Goal: Information Seeking & Learning: Learn about a topic

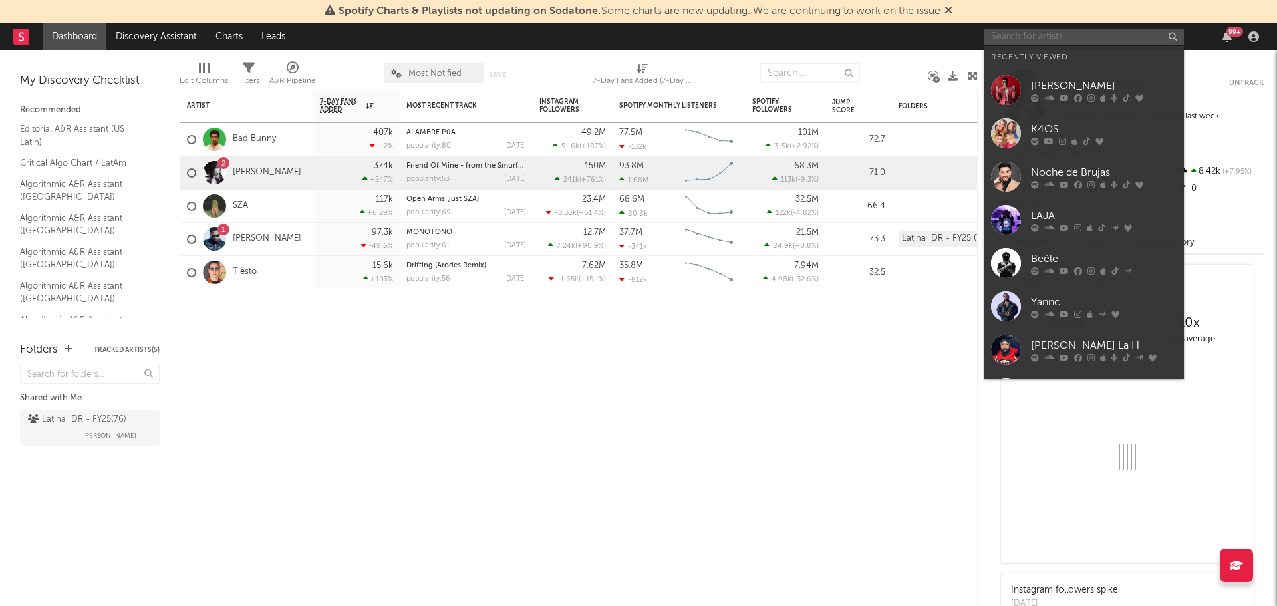
click at [1027, 34] on input "text" at bounding box center [1083, 37] width 199 height 17
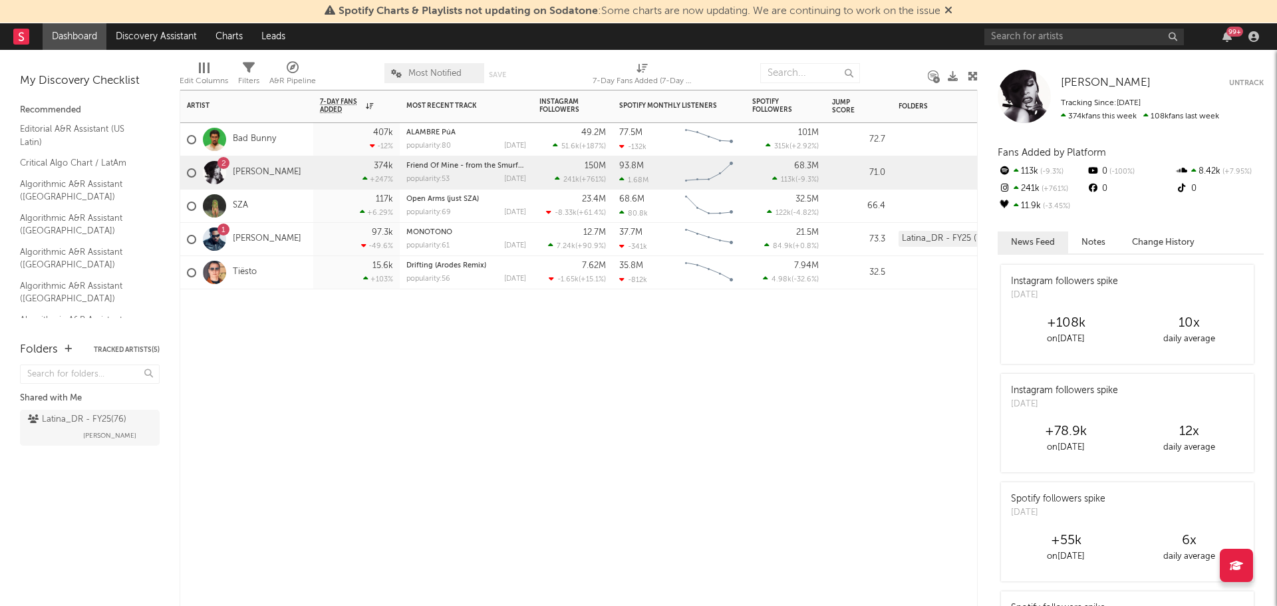
click at [606, 446] on div "Artist Notifications 7-Day Fans Added WoW % Change Most Recent Track Popularity…" at bounding box center [579, 348] width 798 height 516
click at [1076, 41] on input "text" at bounding box center [1083, 37] width 199 height 17
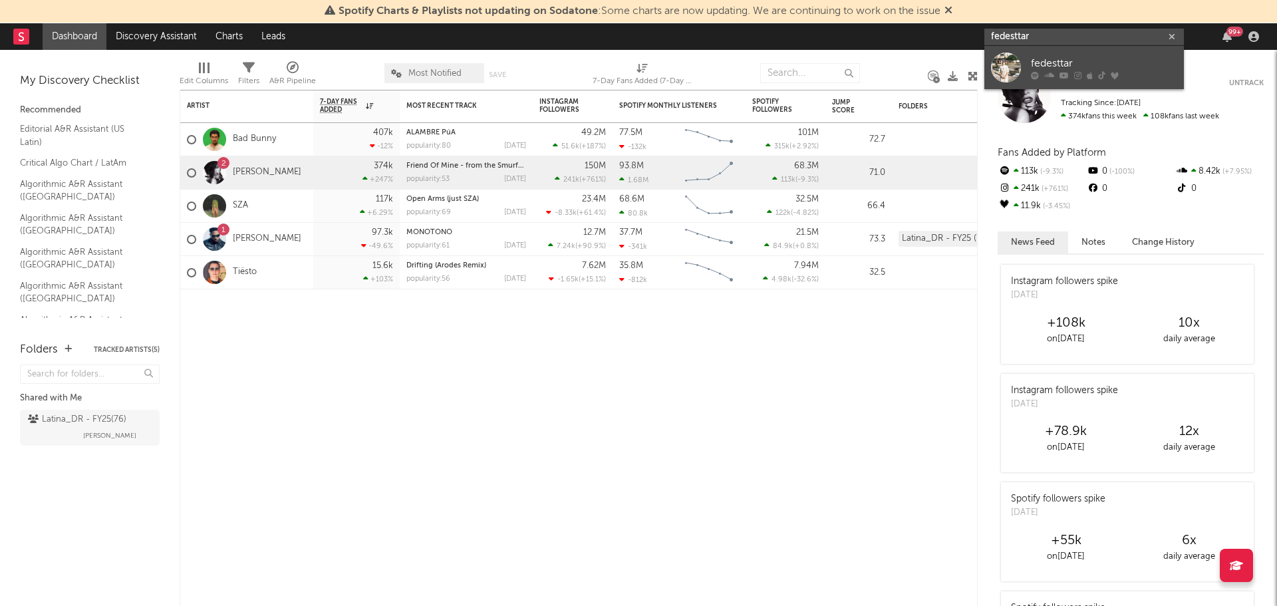
type input "fedesttar"
click at [1065, 59] on div "fedesttar" at bounding box center [1104, 63] width 146 height 16
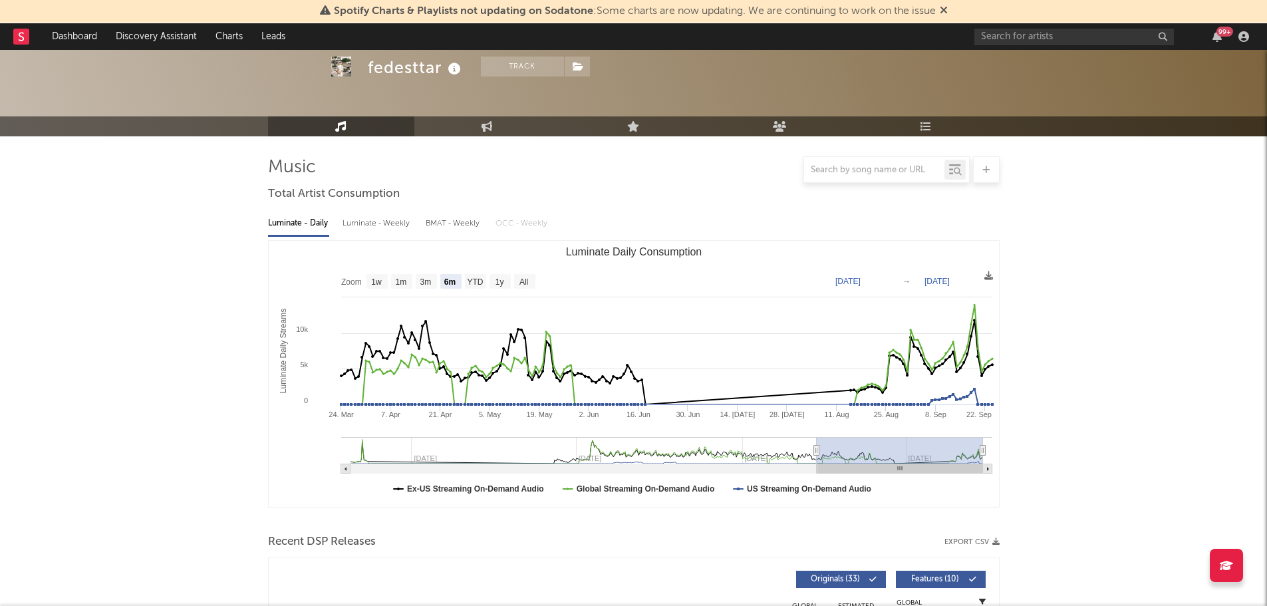
scroll to position [199, 0]
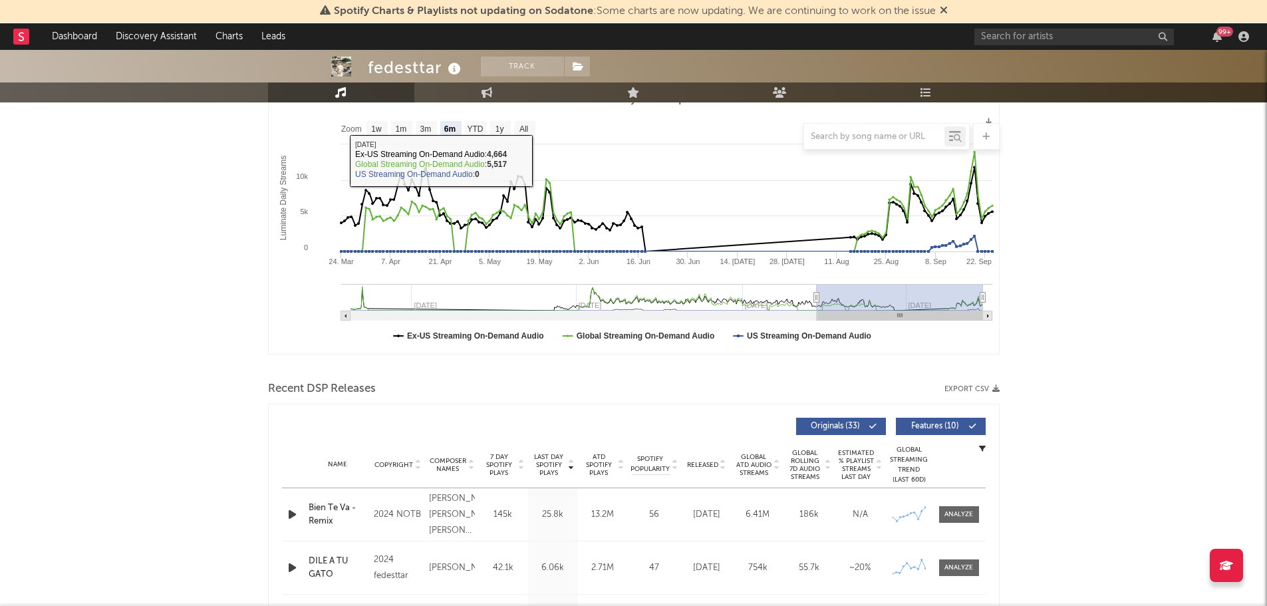
click at [529, 126] on div at bounding box center [633, 136] width 731 height 27
click at [522, 132] on div at bounding box center [633, 136] width 731 height 27
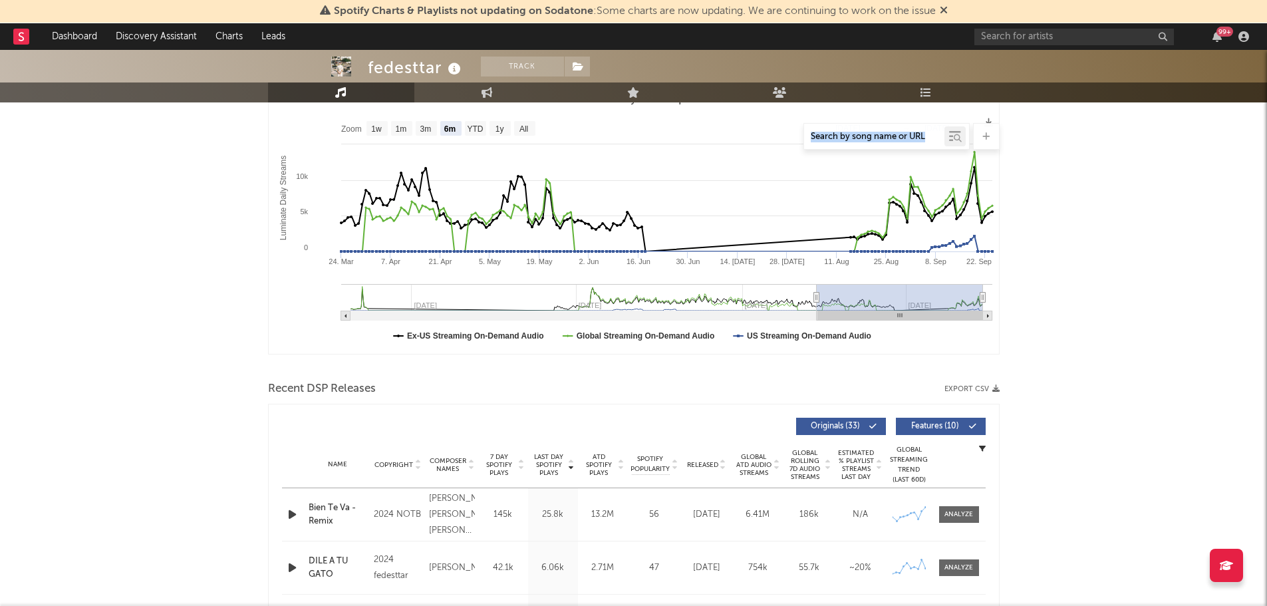
click at [522, 132] on div at bounding box center [633, 136] width 731 height 27
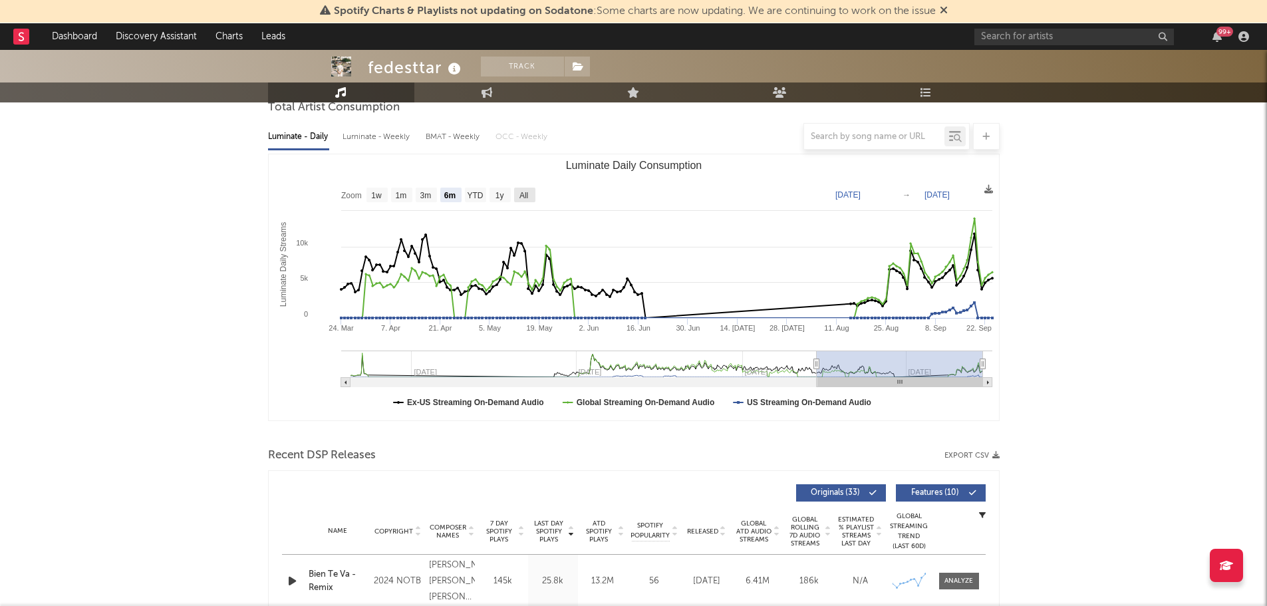
click at [523, 193] on text "All" at bounding box center [523, 195] width 9 height 9
select select "All"
type input "2023-10-25"
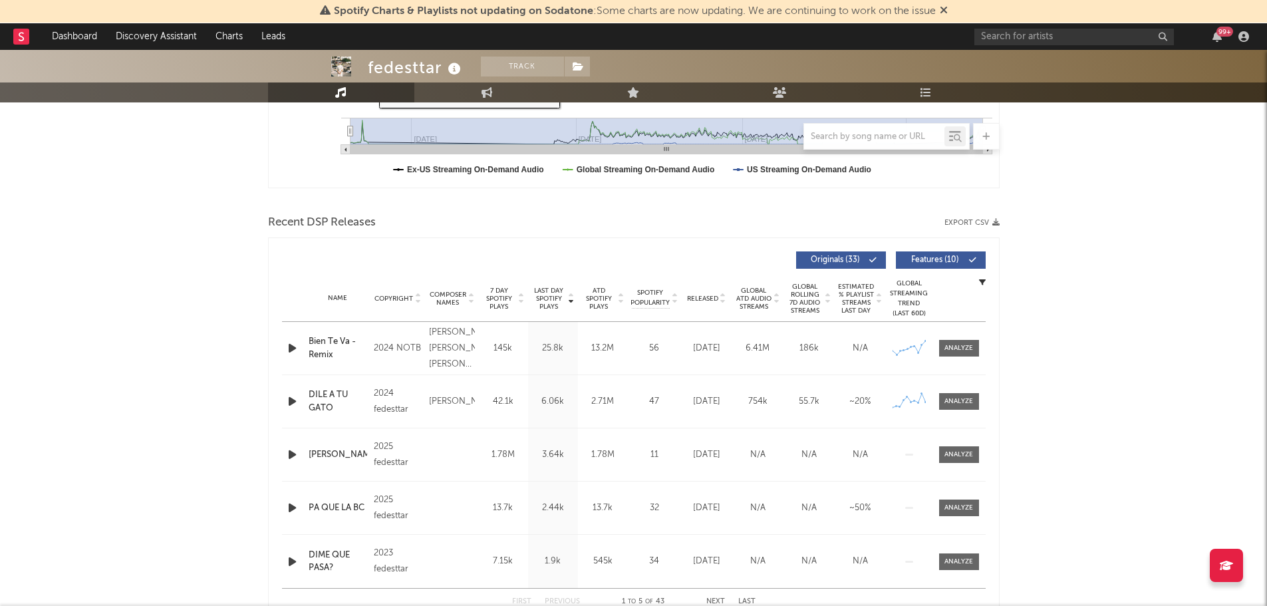
scroll to position [399, 0]
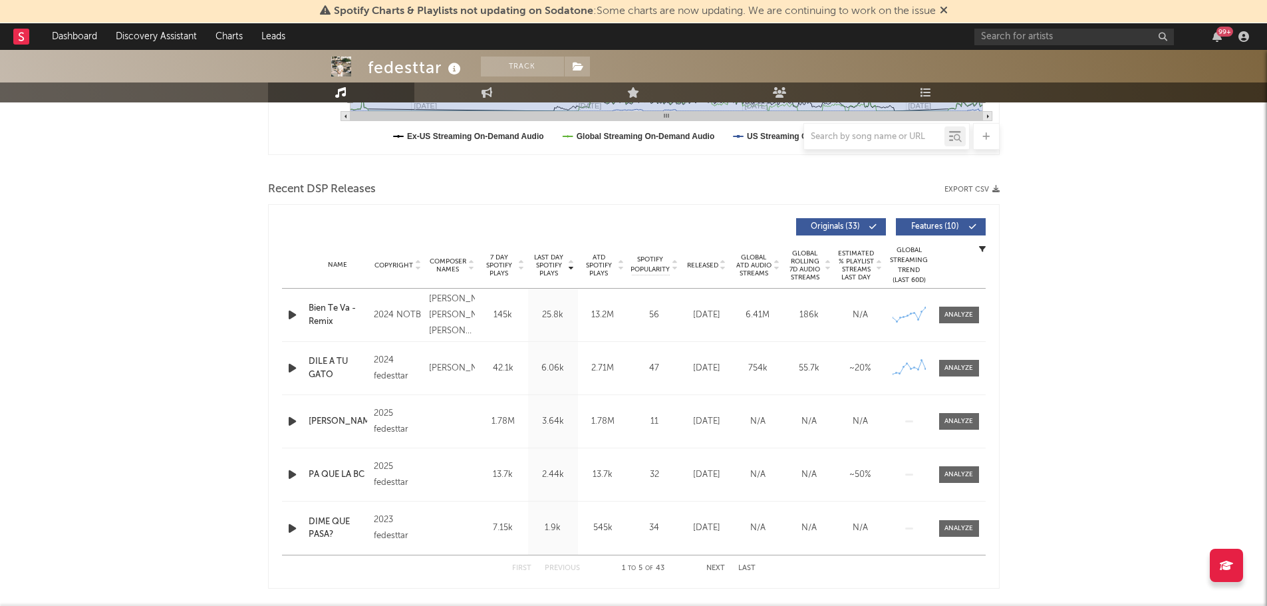
click at [934, 228] on span "Features ( 10 )" at bounding box center [934, 227] width 61 height 8
click at [991, 192] on button "Export CSV" at bounding box center [971, 190] width 55 height 8
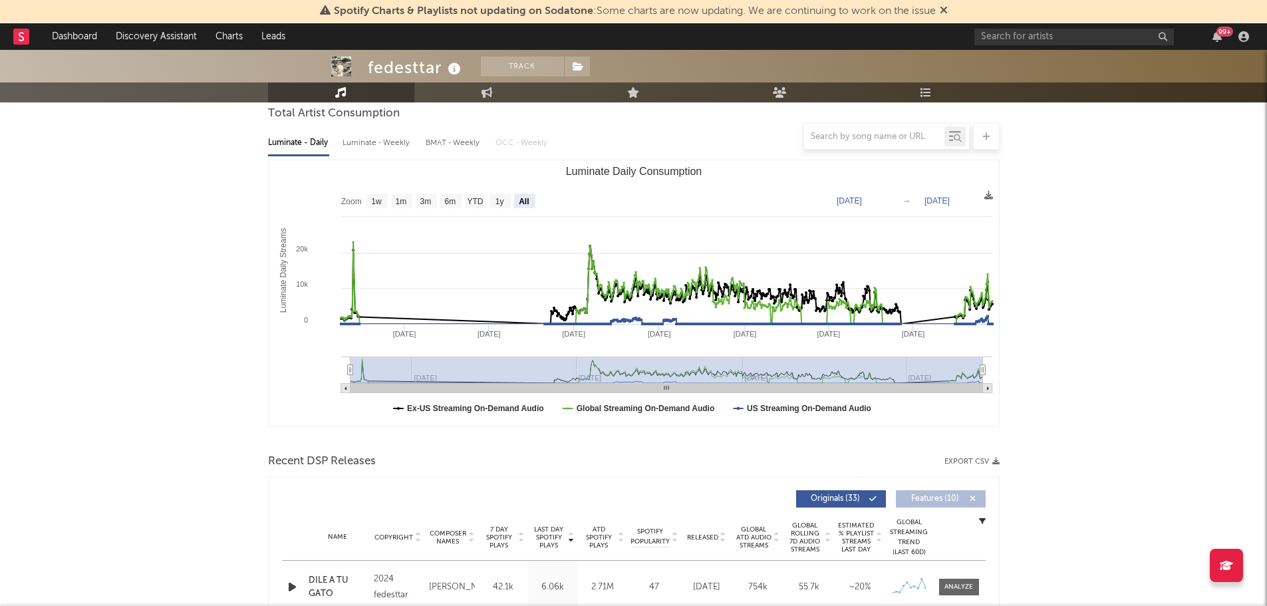
scroll to position [0, 0]
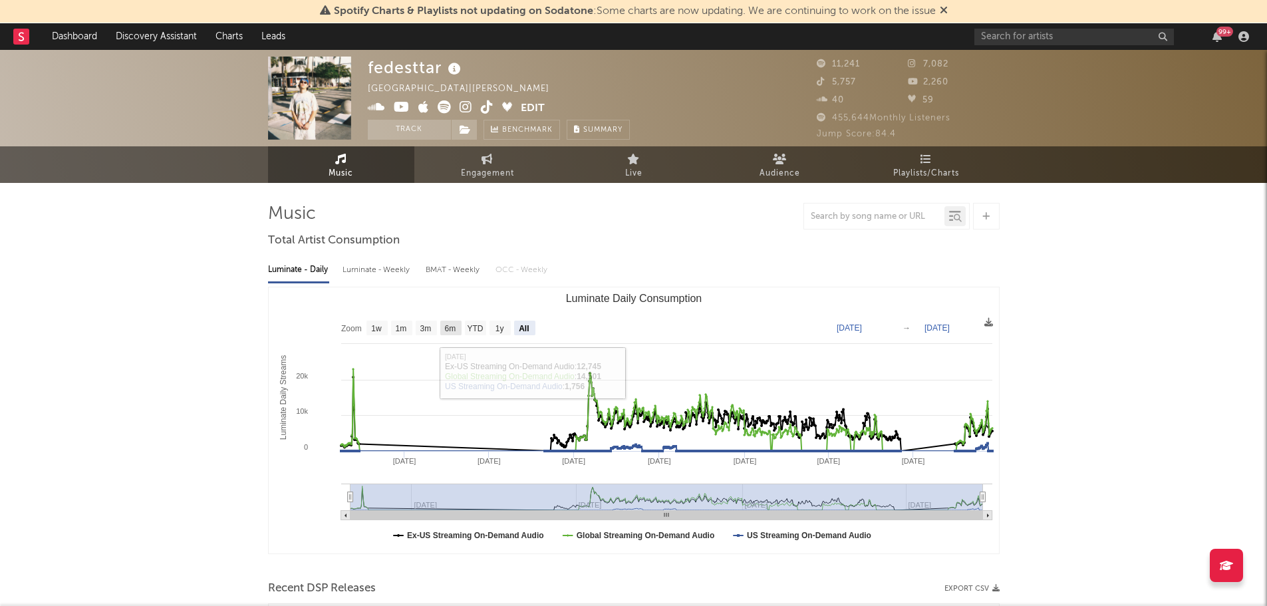
click at [455, 324] on text "6m" at bounding box center [449, 328] width 11 height 9
select select "6m"
type input "2025-03-24"
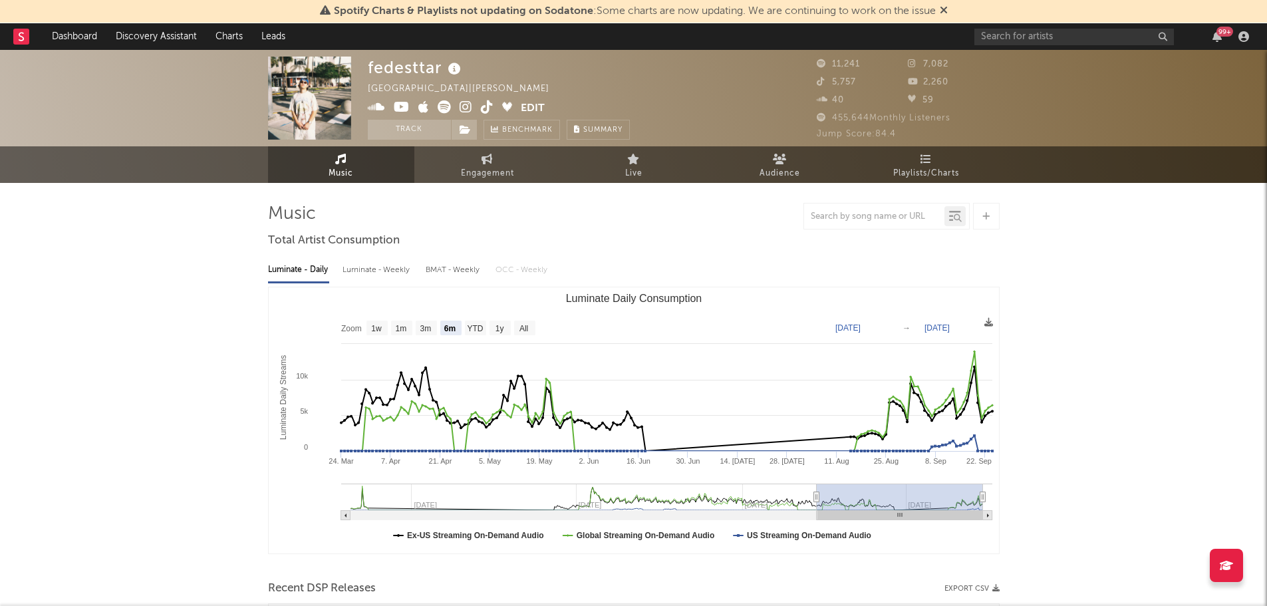
click at [475, 168] on span "Engagement" at bounding box center [487, 174] width 53 height 16
select select "1w"
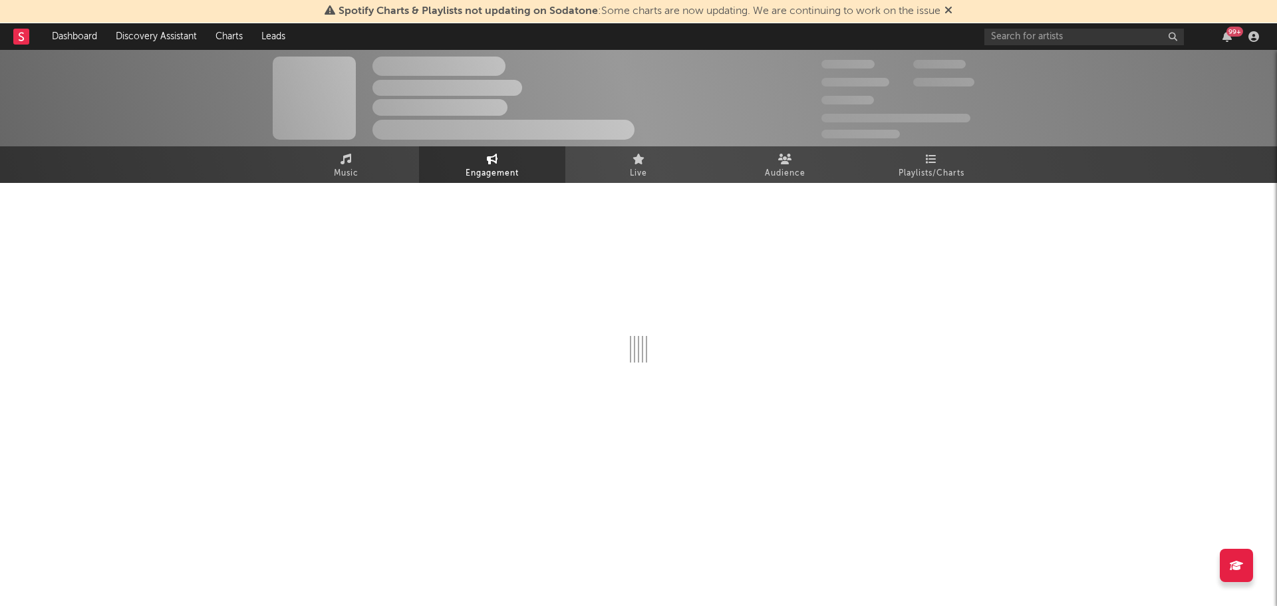
select select "1w"
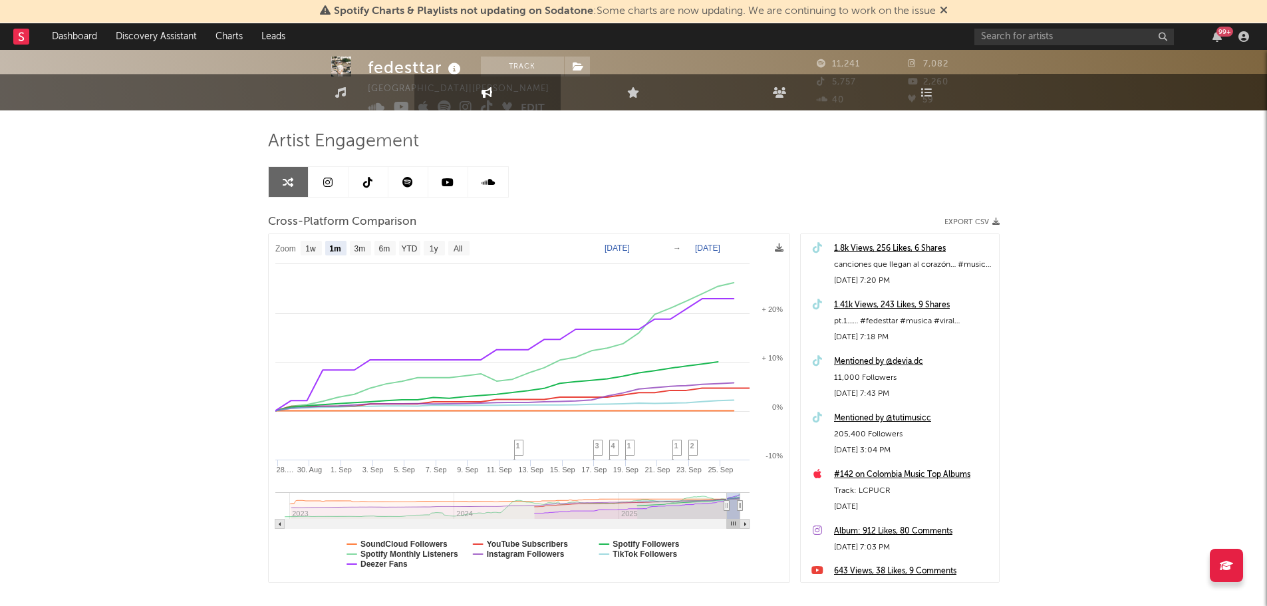
scroll to position [142, 0]
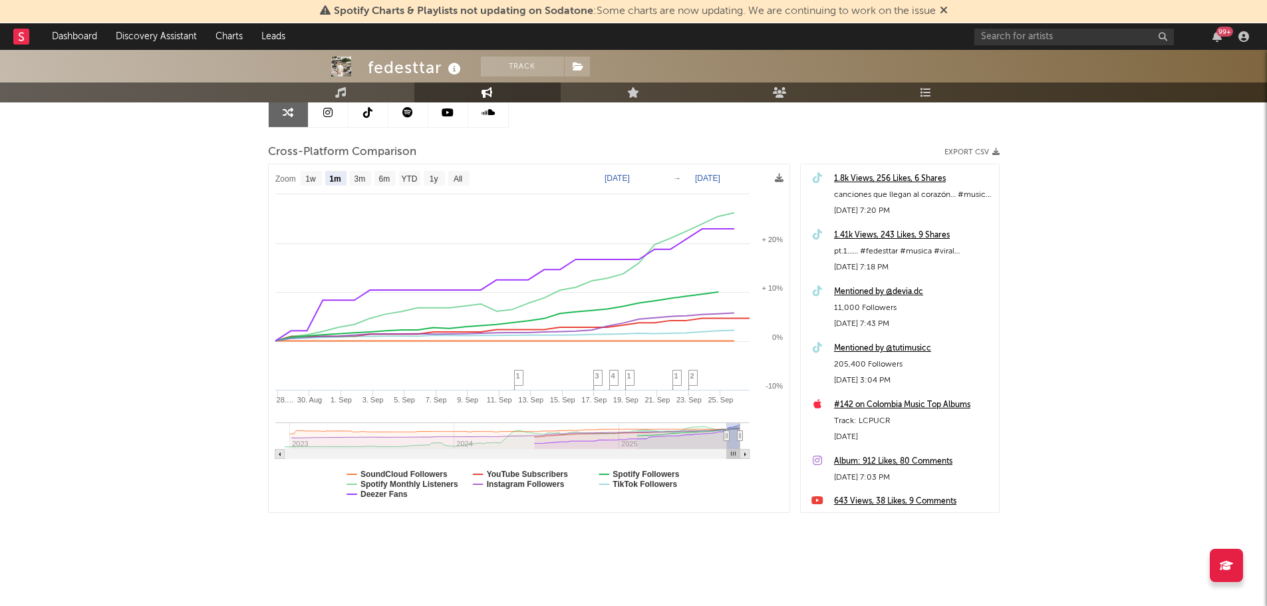
click at [380, 178] on text "6m" at bounding box center [383, 178] width 11 height 9
select select "6m"
type input "[DATE]"
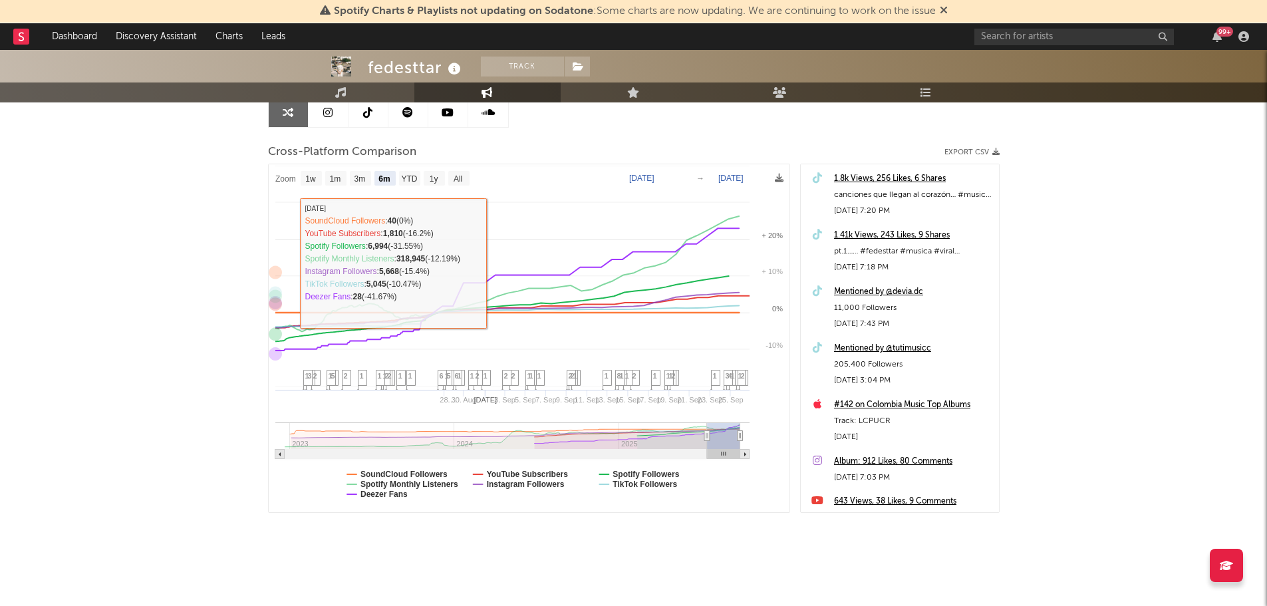
select select "6m"
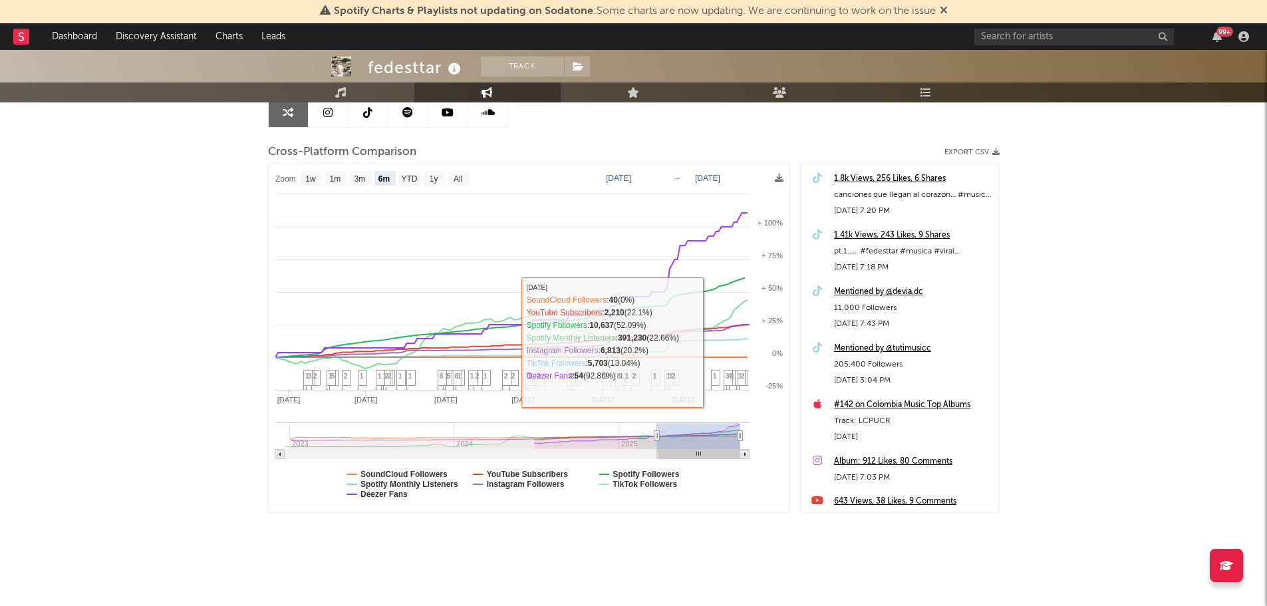
click at [1051, 332] on div "fedesttar Track [GEOGRAPHIC_DATA] | [PERSON_NAME] latino Edit Track Benchmark S…" at bounding box center [633, 257] width 1267 height 698
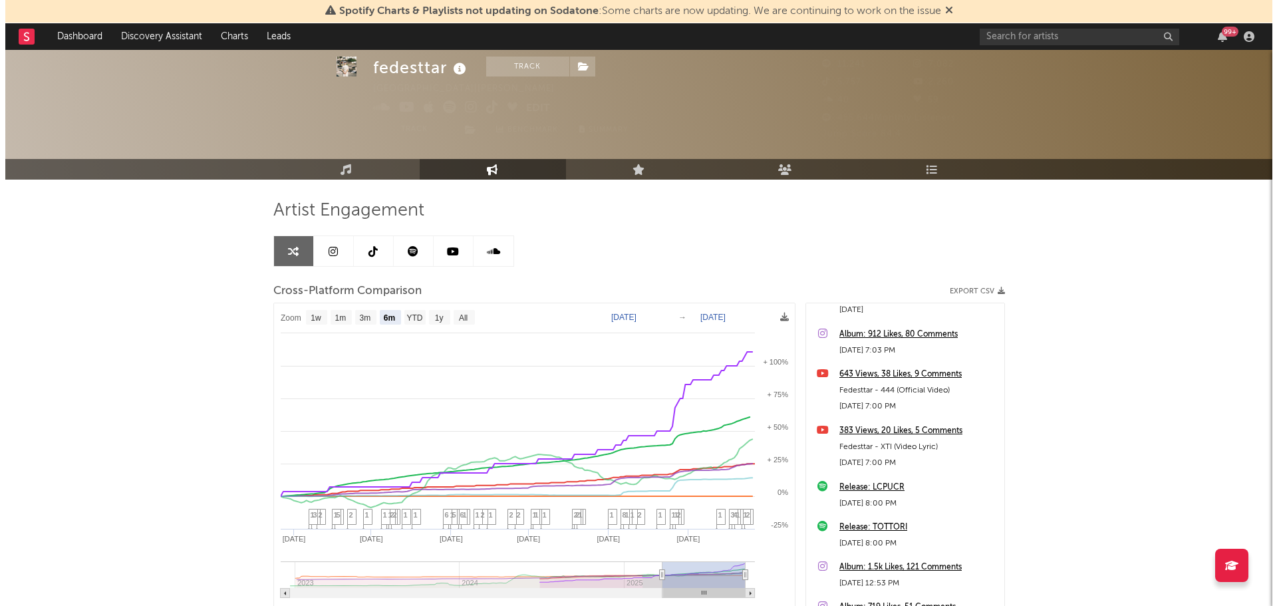
scroll to position [0, 0]
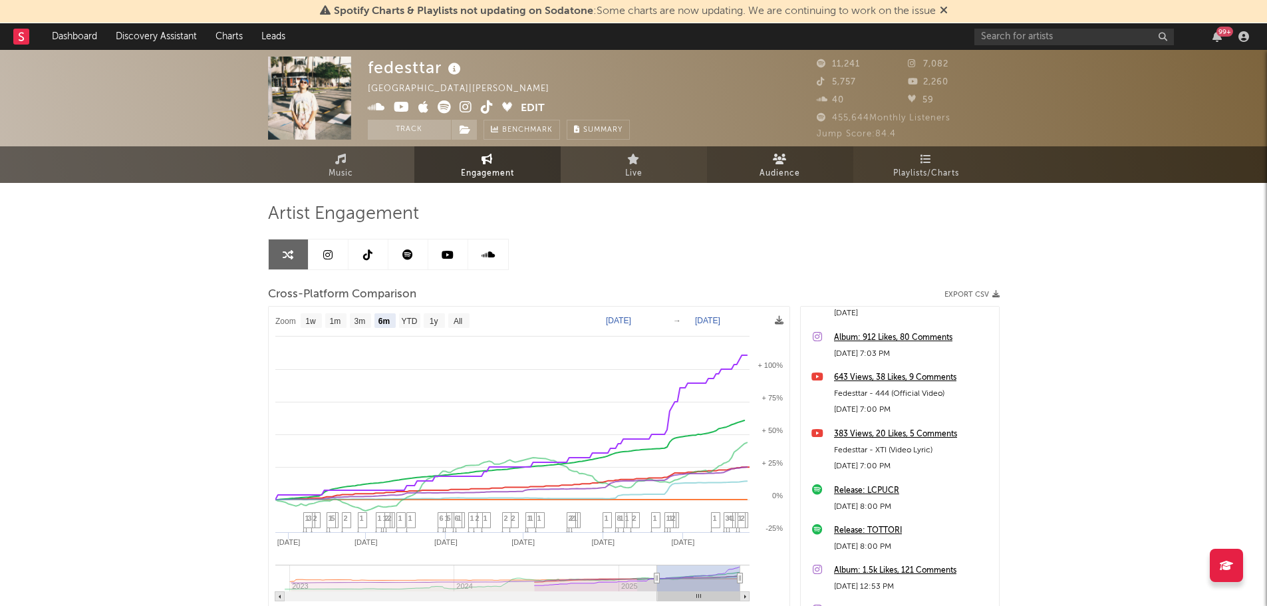
click at [736, 161] on link "Audience" at bounding box center [780, 164] width 146 height 37
